Goal: Navigation & Orientation: Understand site structure

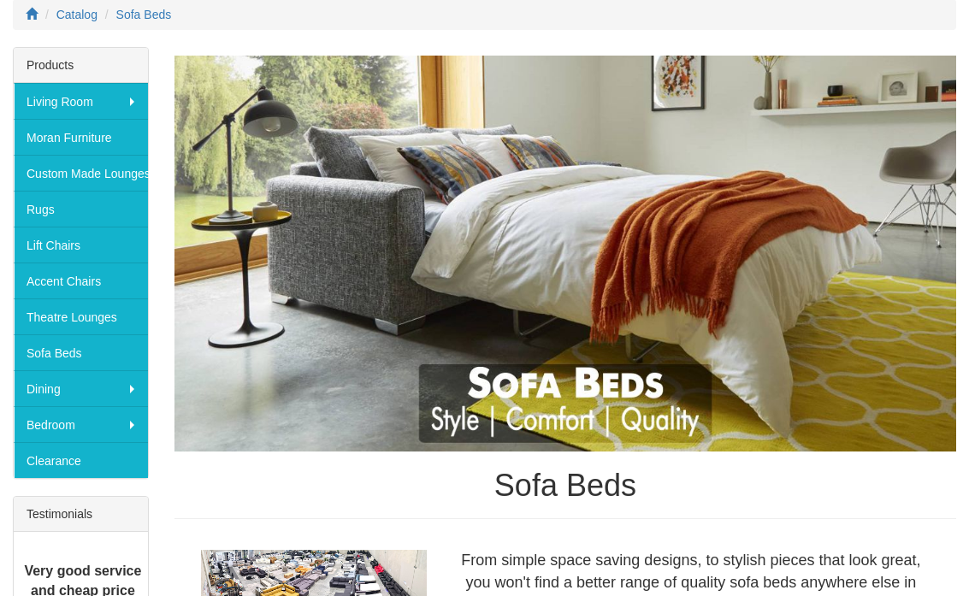
scroll to position [251, 0]
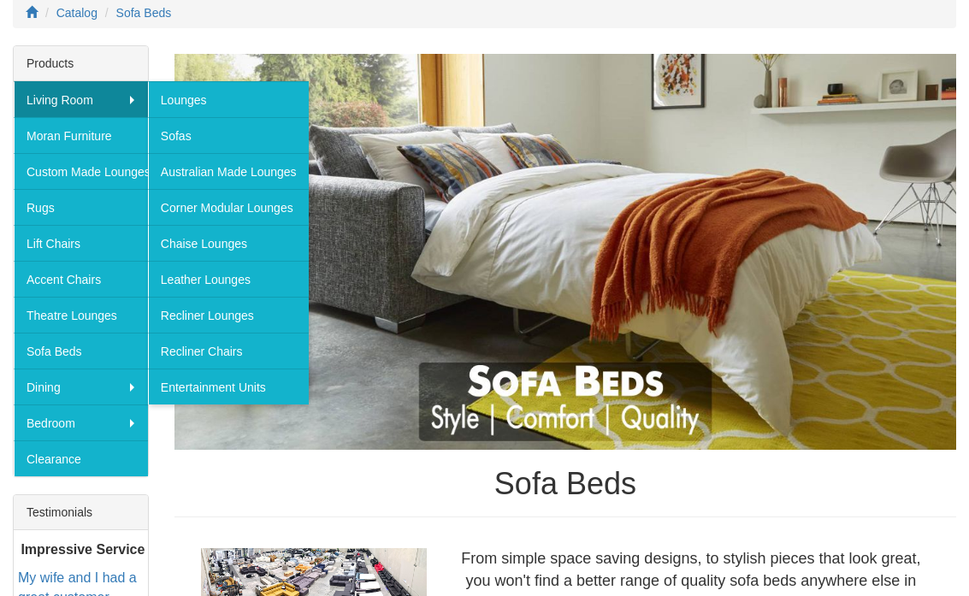
click at [186, 211] on link "Corner Modular Lounges" at bounding box center [228, 207] width 161 height 36
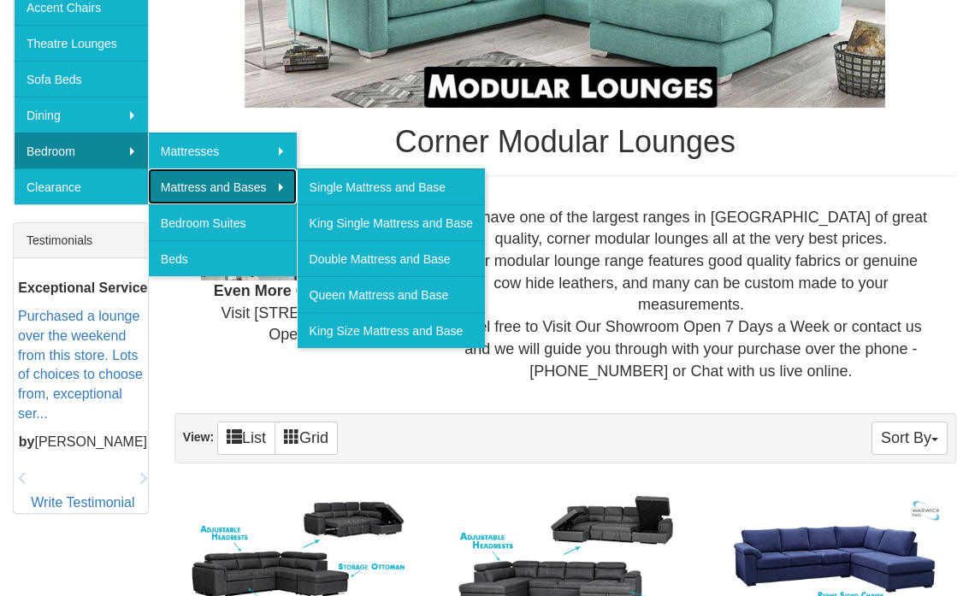
scroll to position [523, 0]
click at [334, 334] on link "King Size Mattress and Base" at bounding box center [391, 330] width 188 height 36
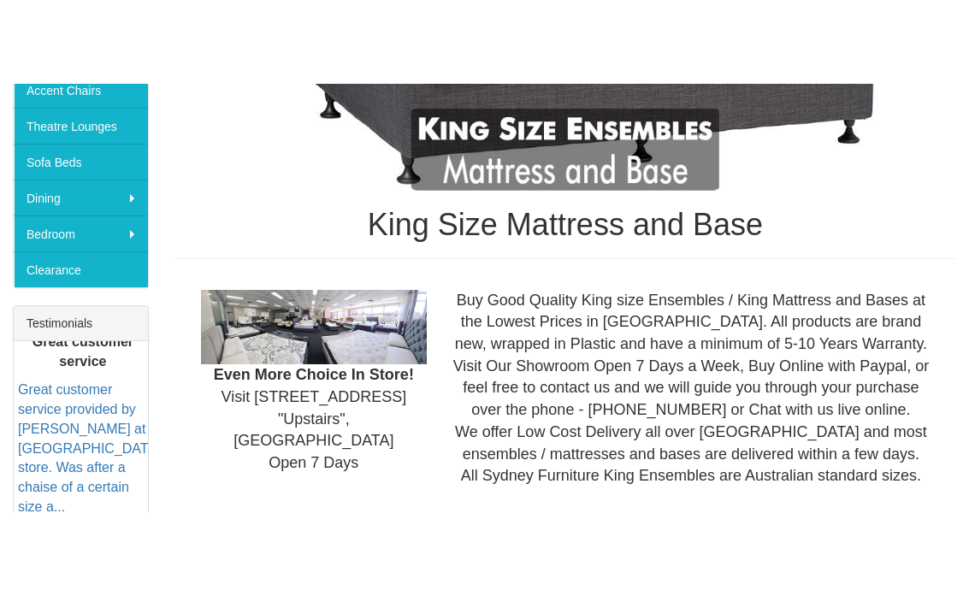
scroll to position [473, 0]
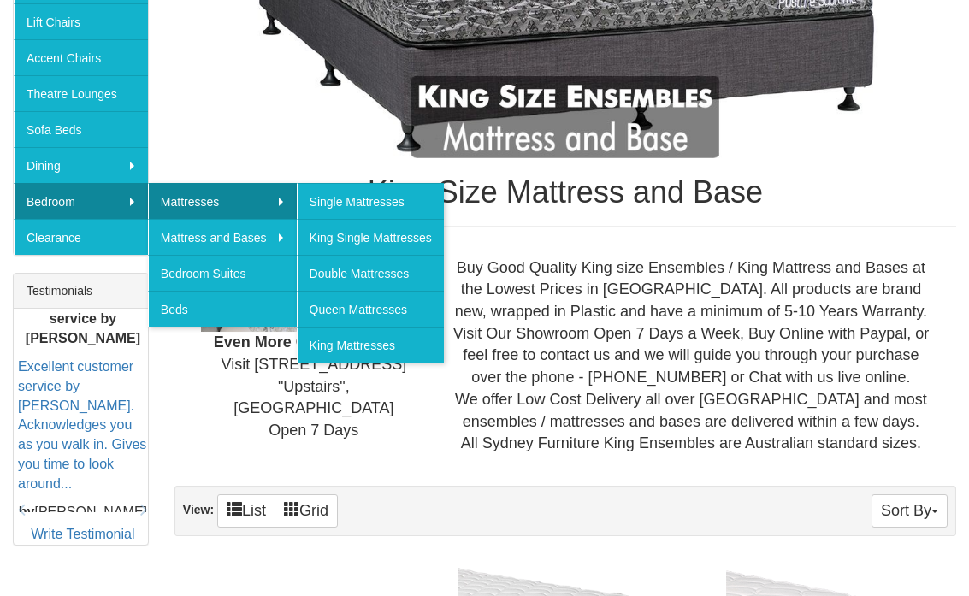
click at [334, 336] on link "King Mattresses" at bounding box center [370, 345] width 147 height 36
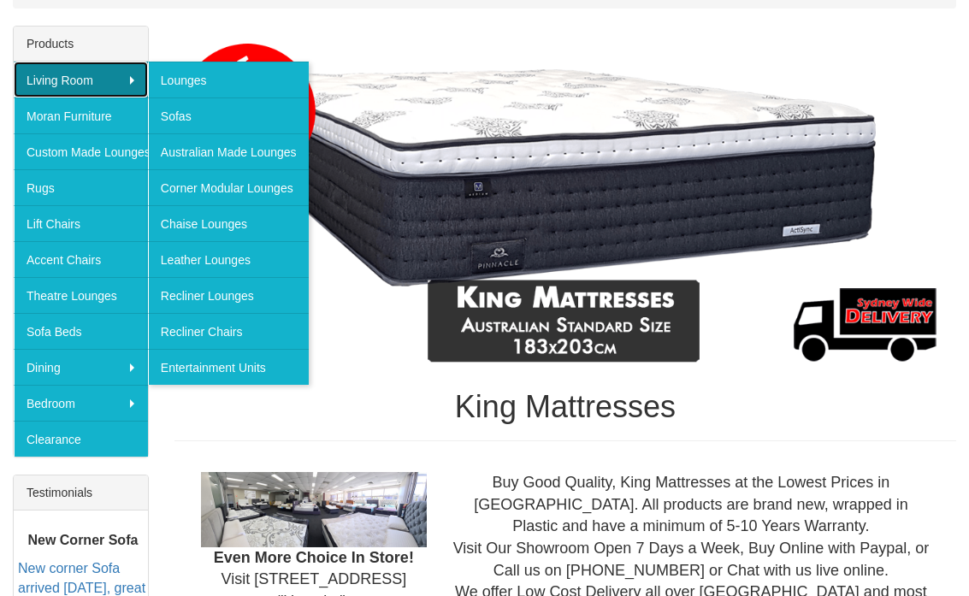
scroll to position [276, 0]
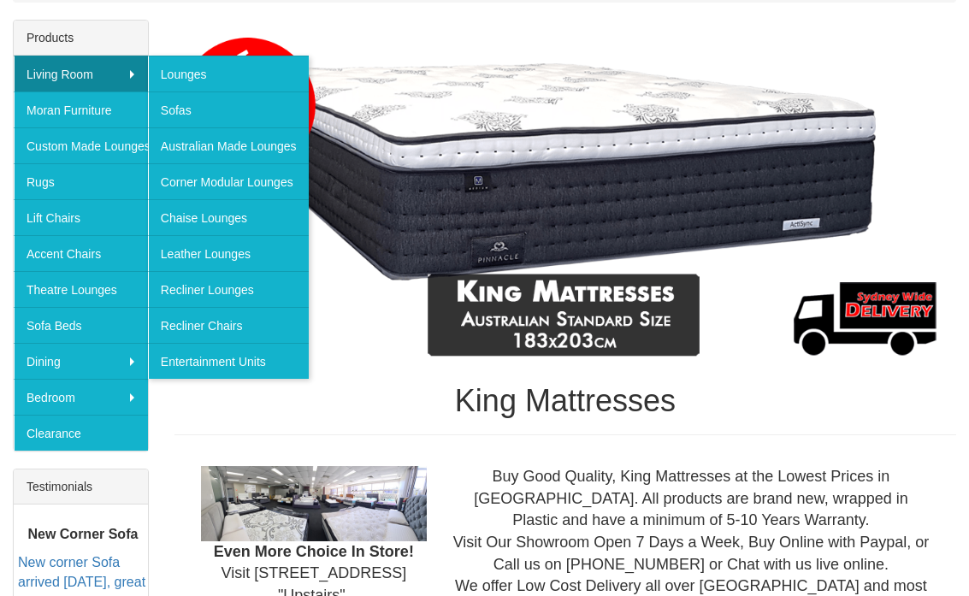
click at [9, 403] on div "Products Living Room Lounges Sofas Australian Made Lounges Corner Modular Loung…" at bounding box center [81, 400] width 162 height 758
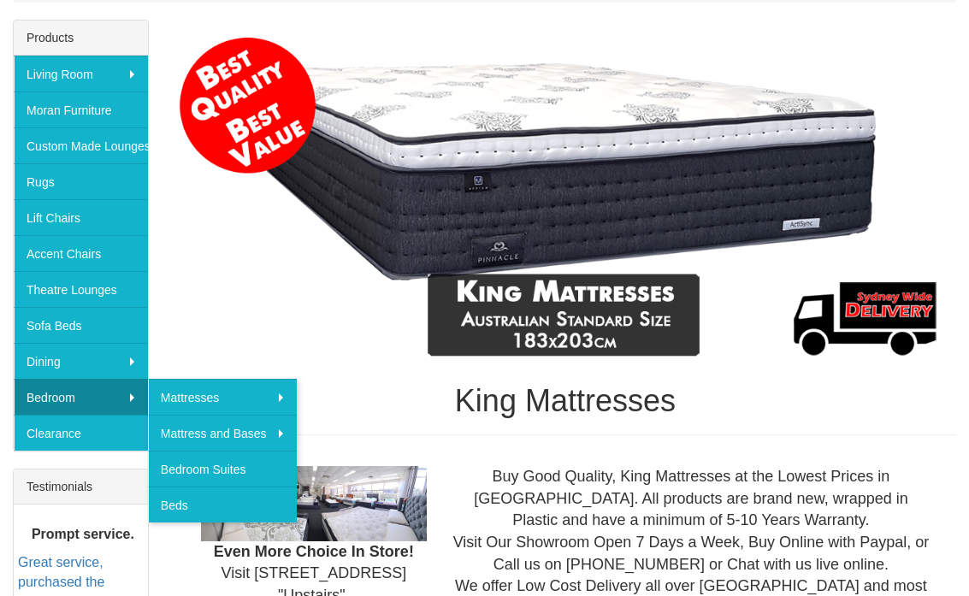
click at [188, 428] on link "Beds" at bounding box center [222, 505] width 149 height 36
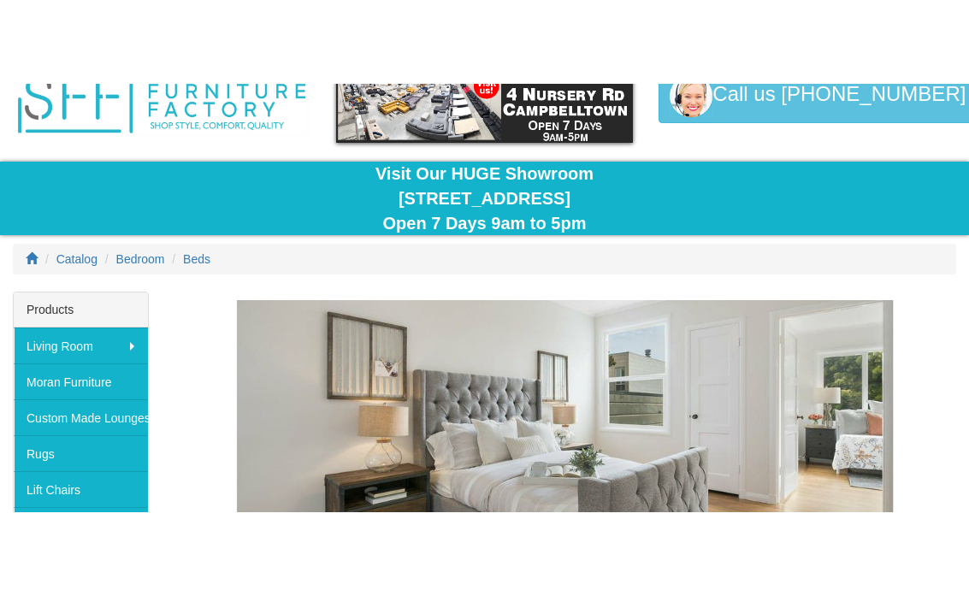
scroll to position [373, 0]
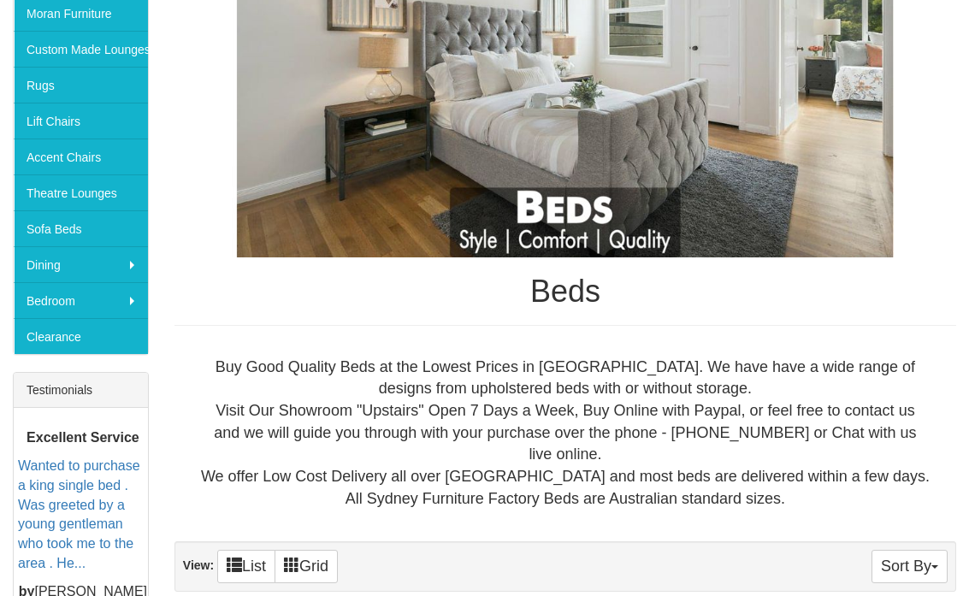
click at [29, 196] on link "Theatre Lounges" at bounding box center [81, 193] width 134 height 36
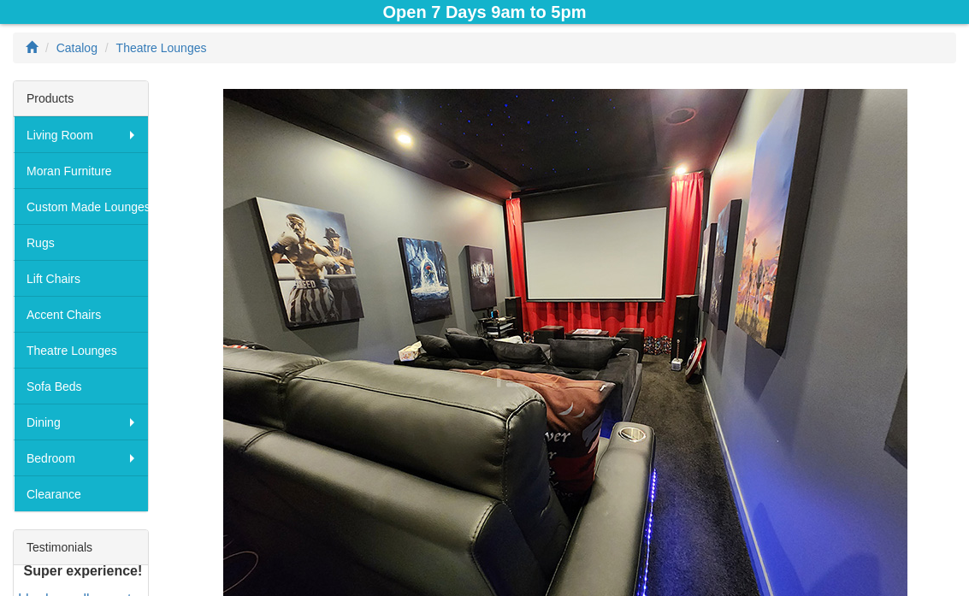
scroll to position [216, 0]
click at [27, 249] on link "Rugs" at bounding box center [81, 242] width 134 height 36
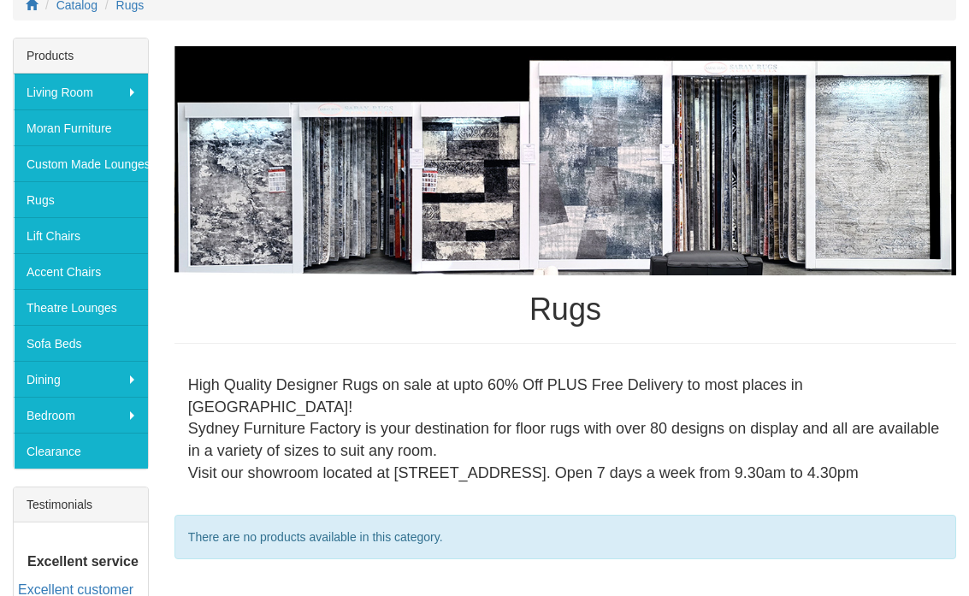
scroll to position [259, 0]
click at [44, 273] on link "Accent Chairs" at bounding box center [81, 271] width 134 height 36
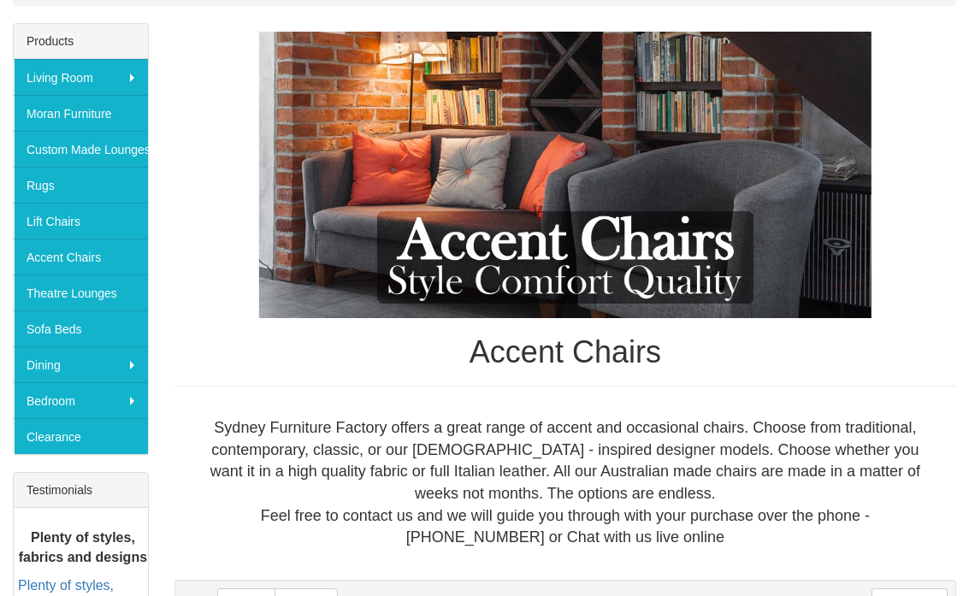
scroll to position [274, 0]
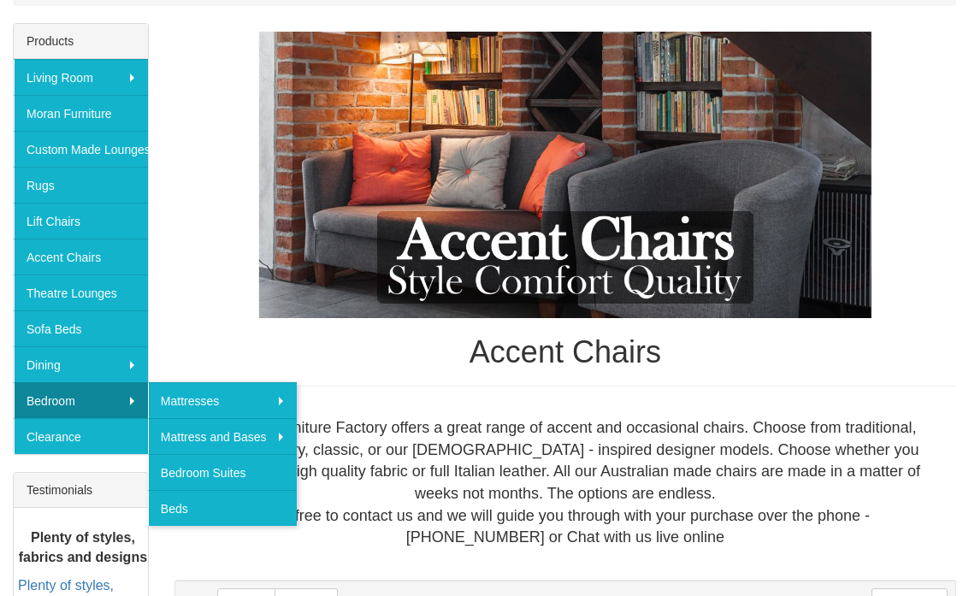
click at [193, 428] on link "Bedroom Suites" at bounding box center [222, 472] width 149 height 36
